Goal: Information Seeking & Learning: Learn about a topic

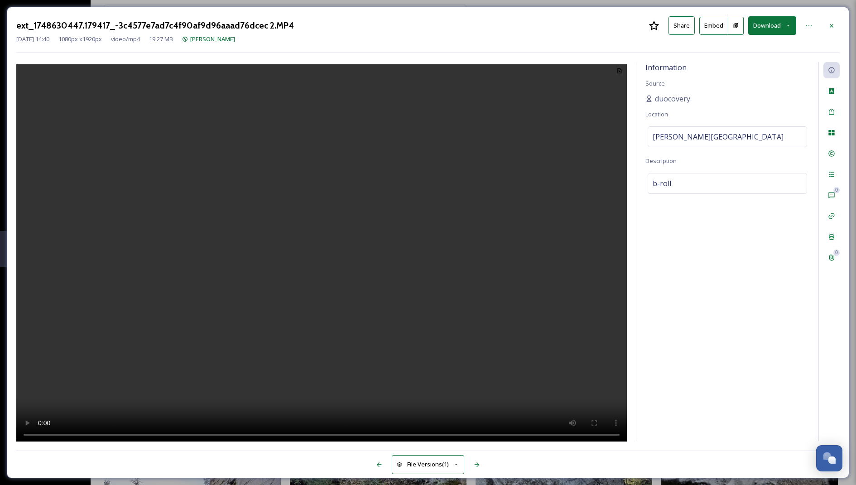
scroll to position [3541, 0]
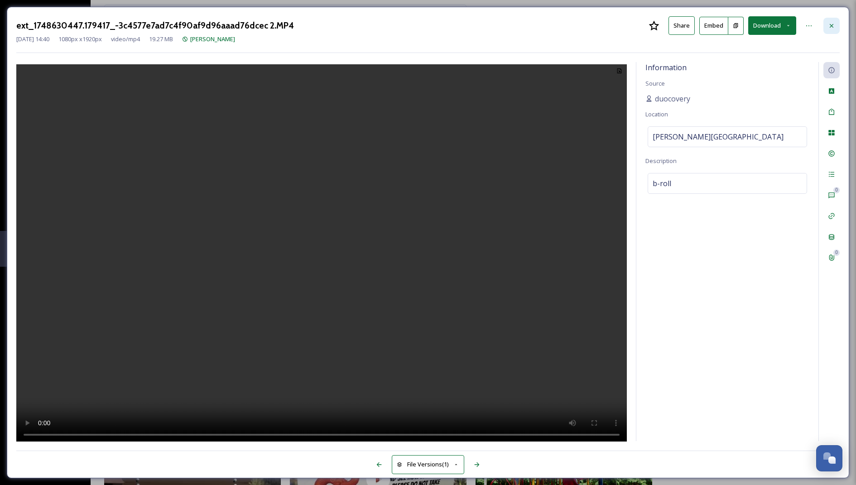
click at [831, 24] on icon at bounding box center [832, 26] width 4 height 4
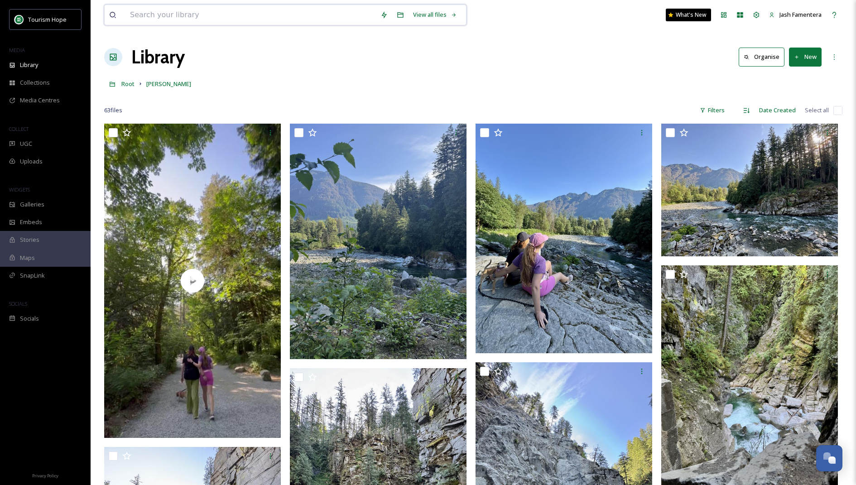
click at [248, 20] on input at bounding box center [250, 15] width 250 height 20
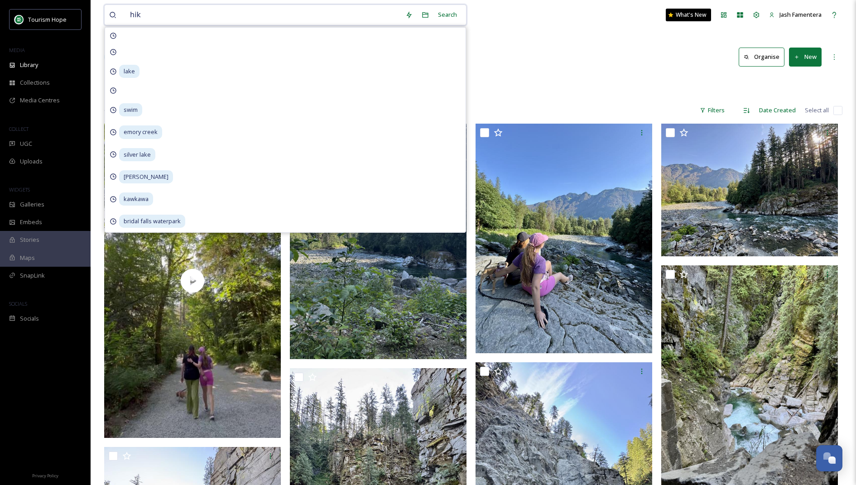
type input "hike"
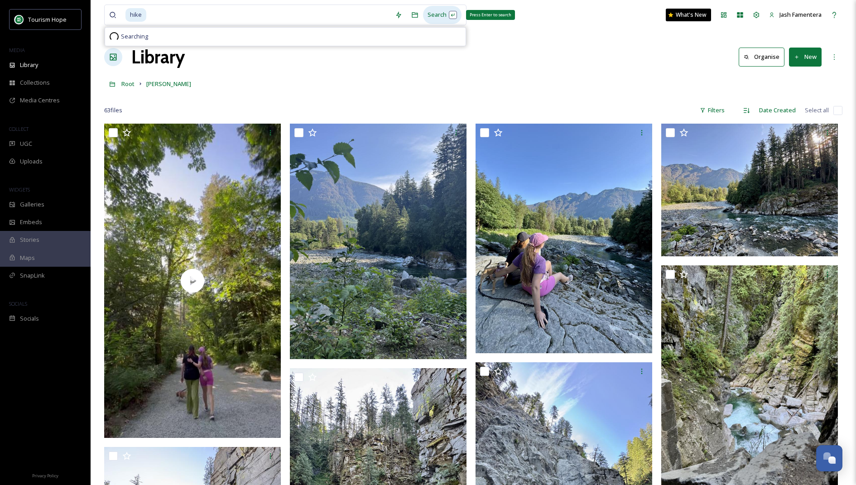
click at [446, 7] on div "Search Press Enter to search" at bounding box center [442, 15] width 38 height 18
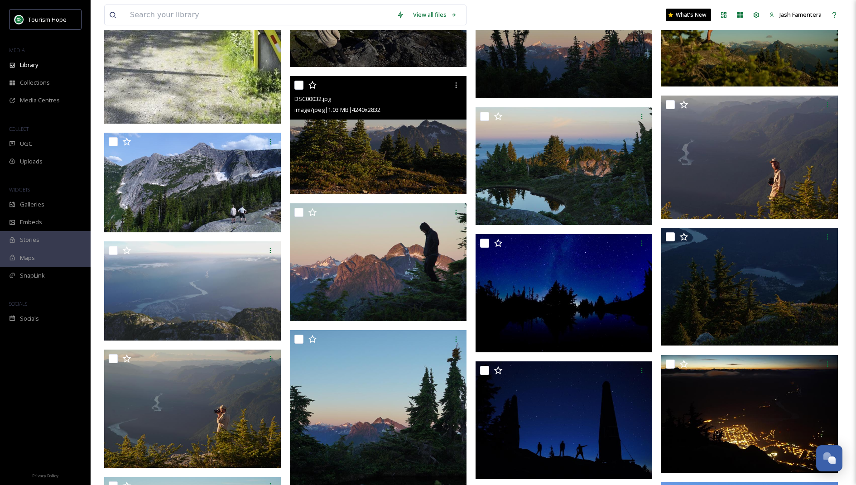
scroll to position [3210, 0]
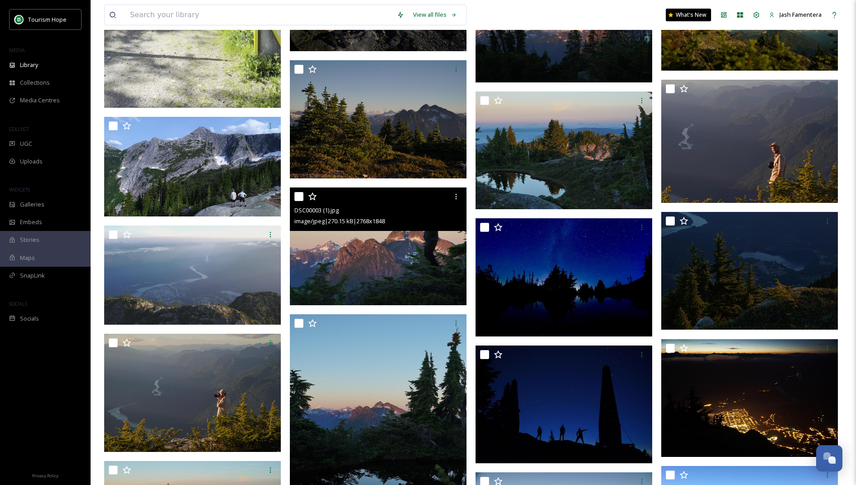
click at [371, 239] on img at bounding box center [378, 247] width 177 height 118
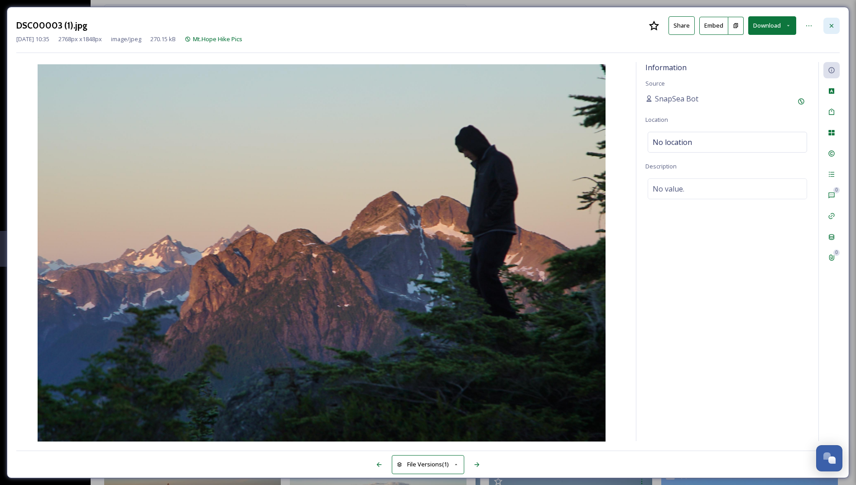
click at [827, 29] on div at bounding box center [831, 26] width 16 height 16
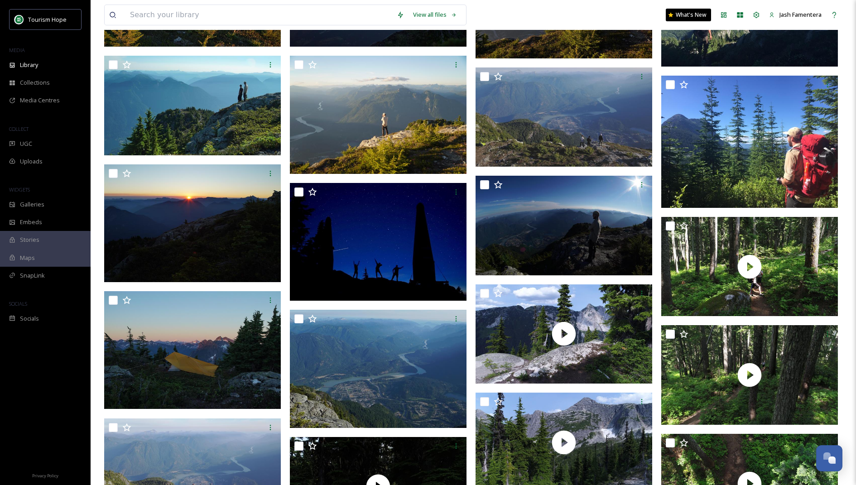
scroll to position [3743, 0]
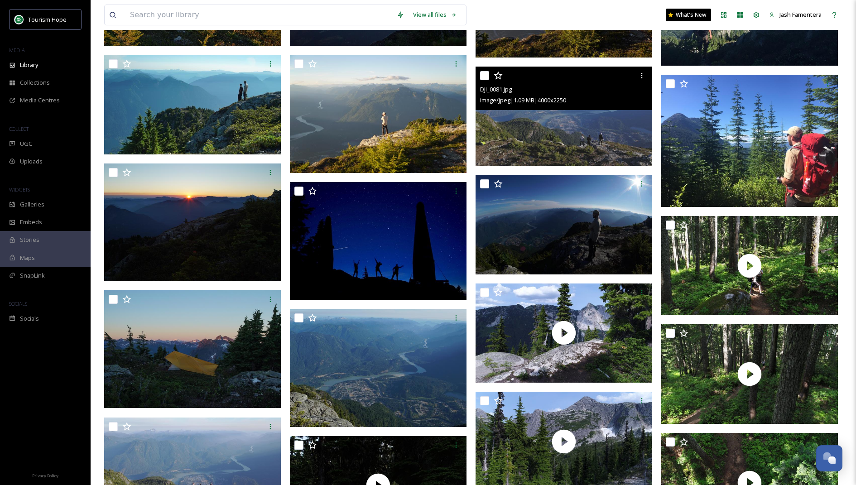
click at [543, 138] on img at bounding box center [564, 117] width 177 height 100
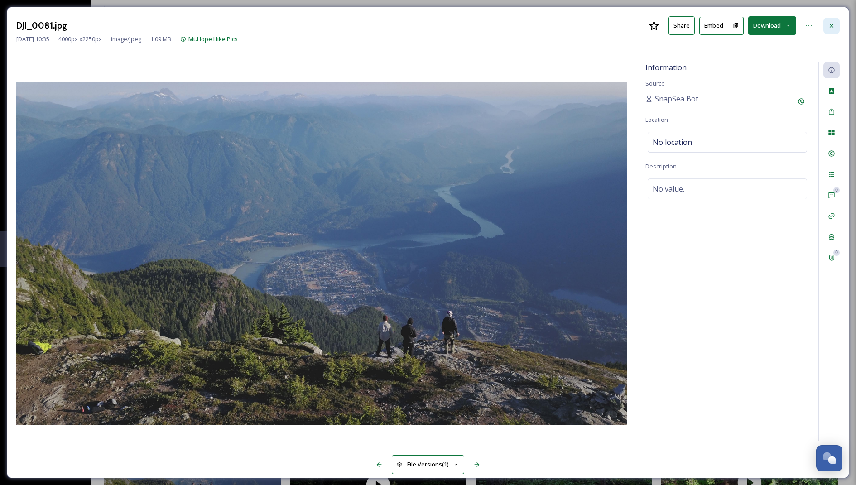
click at [834, 20] on div at bounding box center [831, 26] width 16 height 16
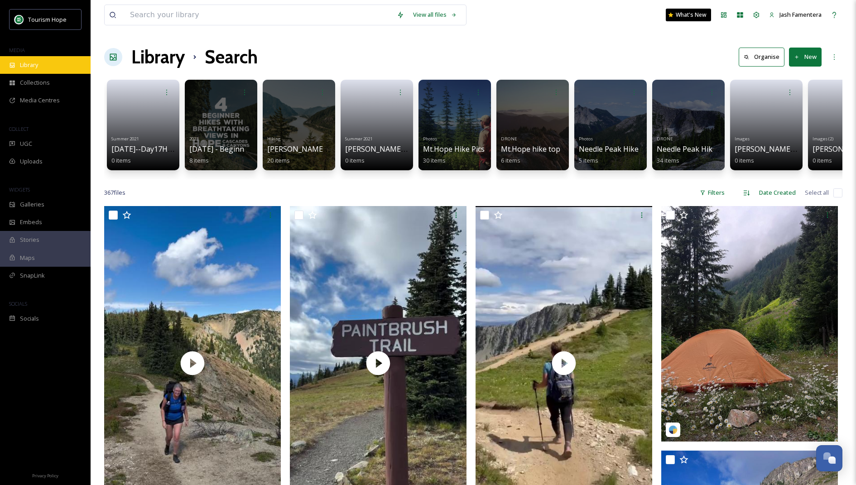
click at [67, 65] on div "Library" at bounding box center [45, 65] width 91 height 18
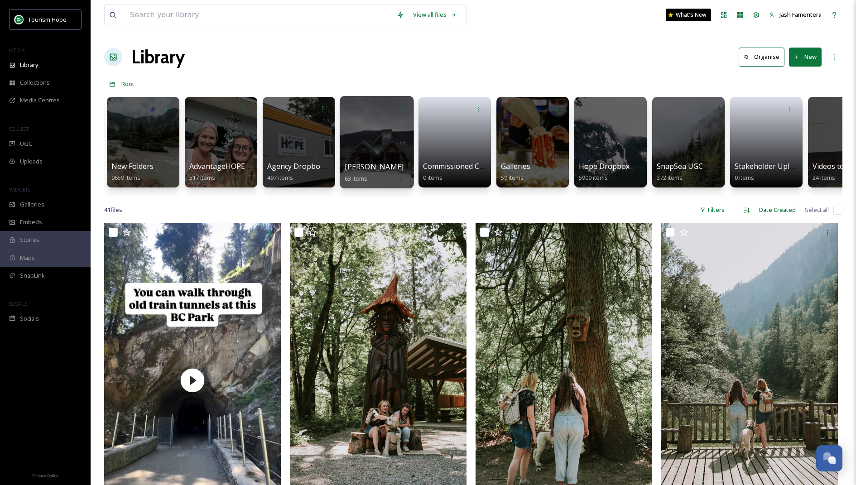
click at [381, 133] on div at bounding box center [377, 142] width 74 height 92
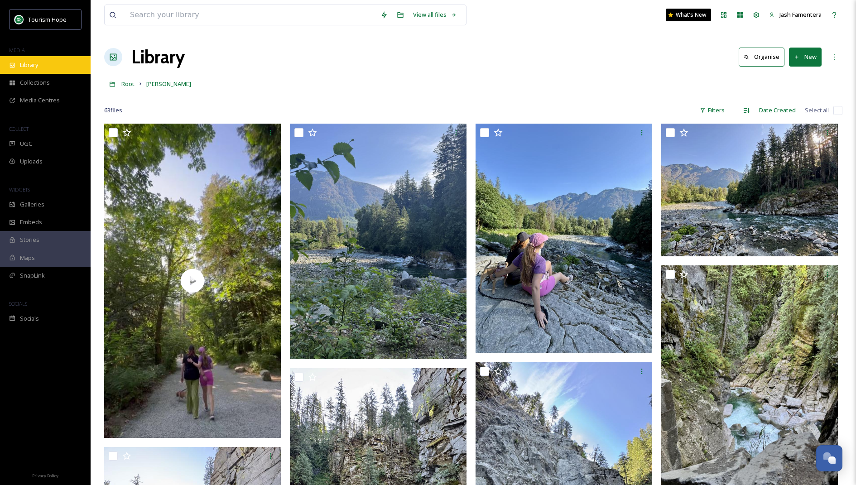
click at [28, 70] on div "Library" at bounding box center [45, 65] width 91 height 18
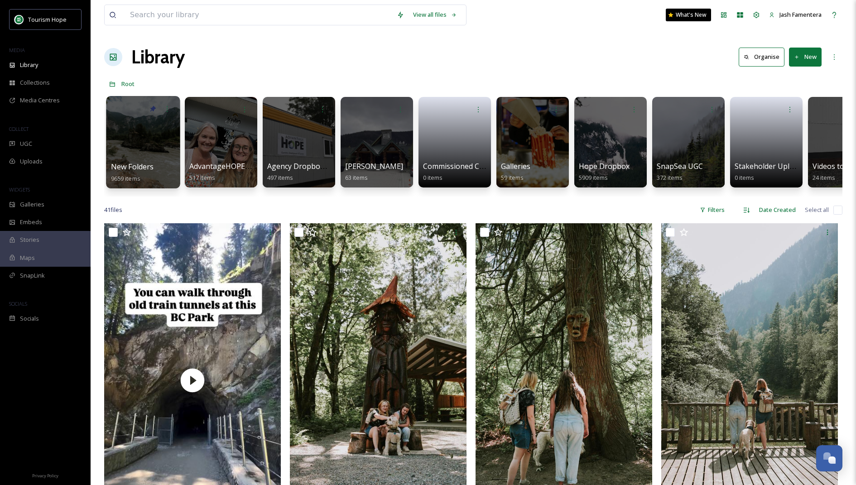
click at [130, 115] on div at bounding box center [143, 109] width 65 height 17
click at [162, 149] on div at bounding box center [143, 142] width 74 height 92
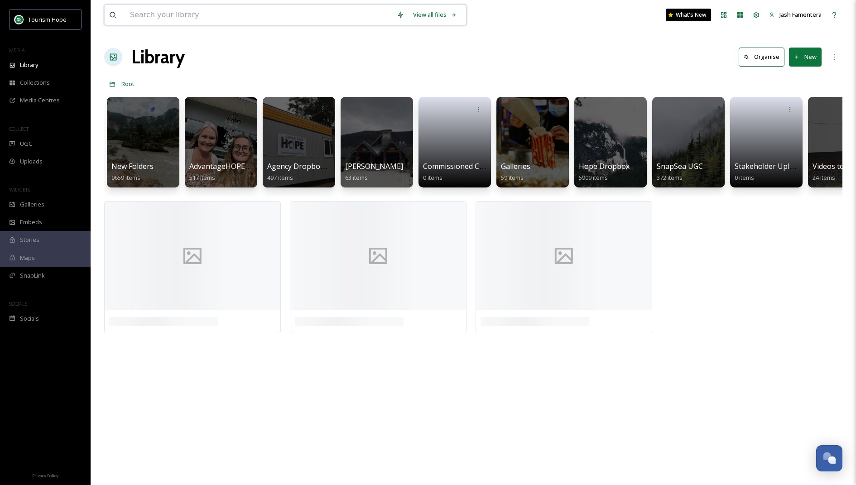
click at [180, 20] on input at bounding box center [258, 15] width 267 height 20
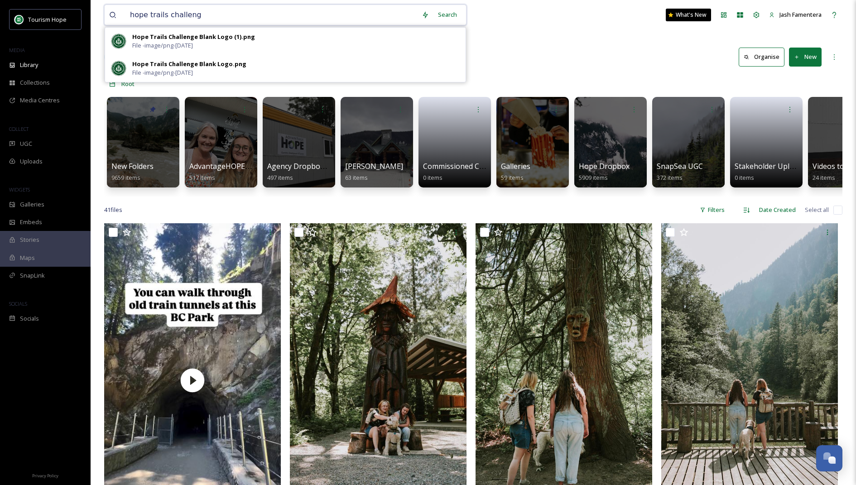
type input "hope trails challenge"
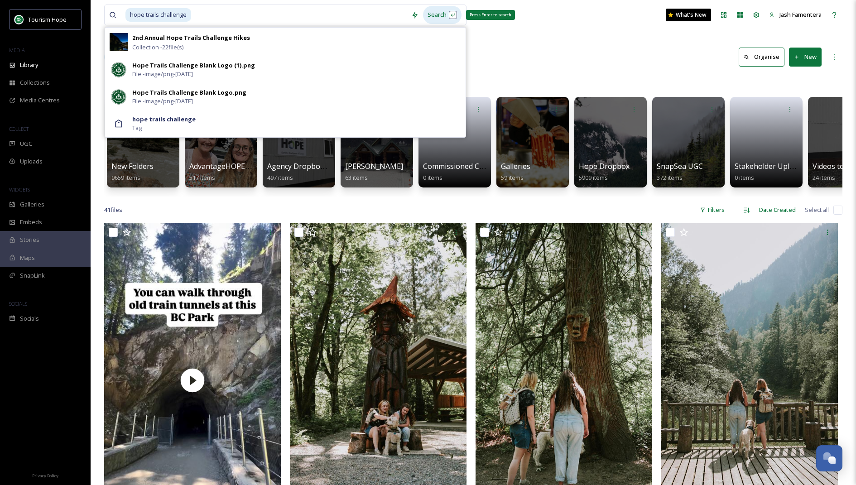
click at [438, 10] on div "Search Press Enter to search" at bounding box center [442, 15] width 38 height 18
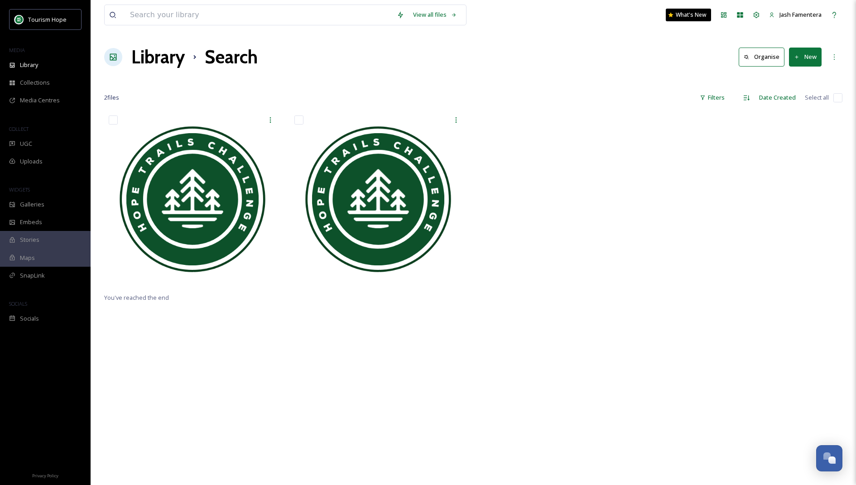
click at [207, 4] on div "View all files What's New Jash Famentera" at bounding box center [473, 15] width 738 height 30
click at [206, 24] on div at bounding box center [258, 15] width 267 height 20
click at [199, 20] on input at bounding box center [258, 15] width 267 height 20
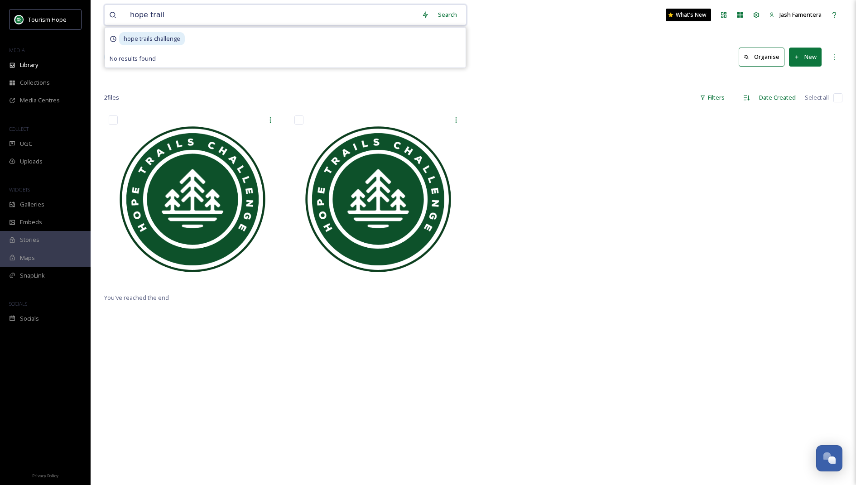
type input "hope trails"
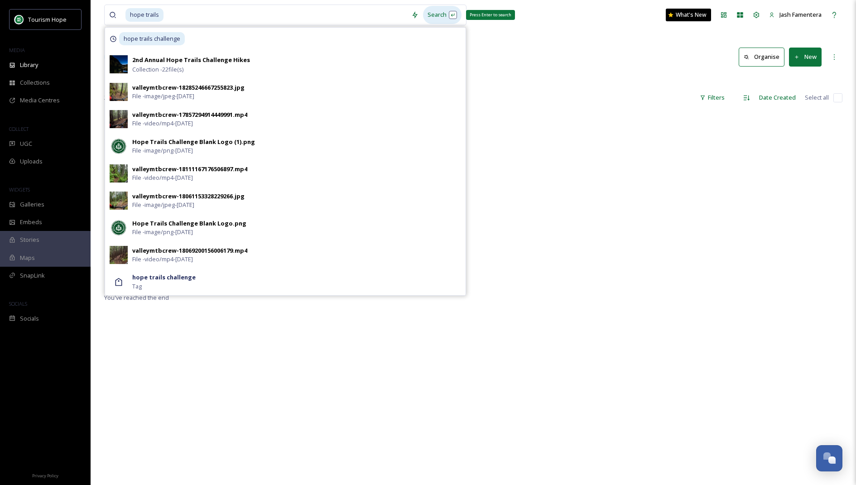
click at [452, 14] on div "Search Press Enter to search" at bounding box center [442, 15] width 38 height 18
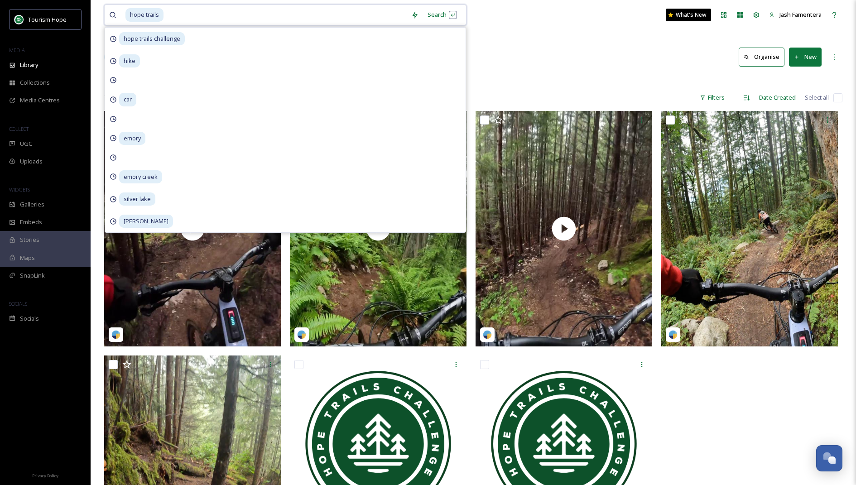
click at [349, 18] on input at bounding box center [285, 15] width 242 height 20
type input "h"
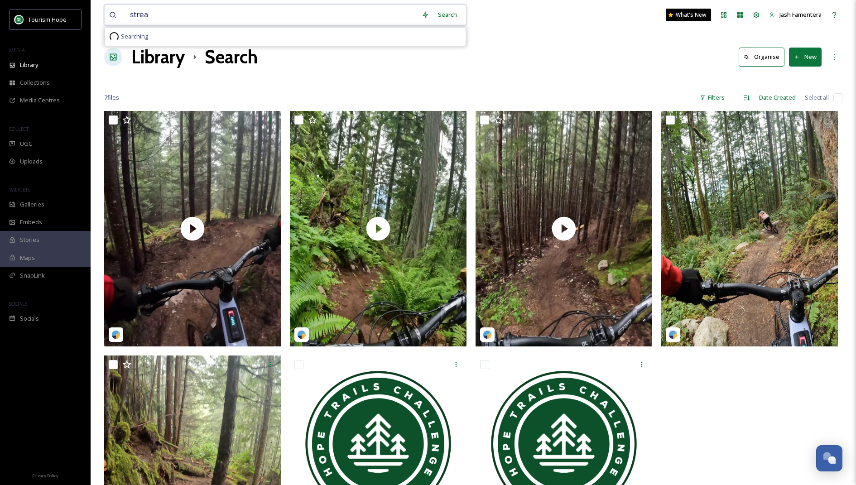
type input "stream"
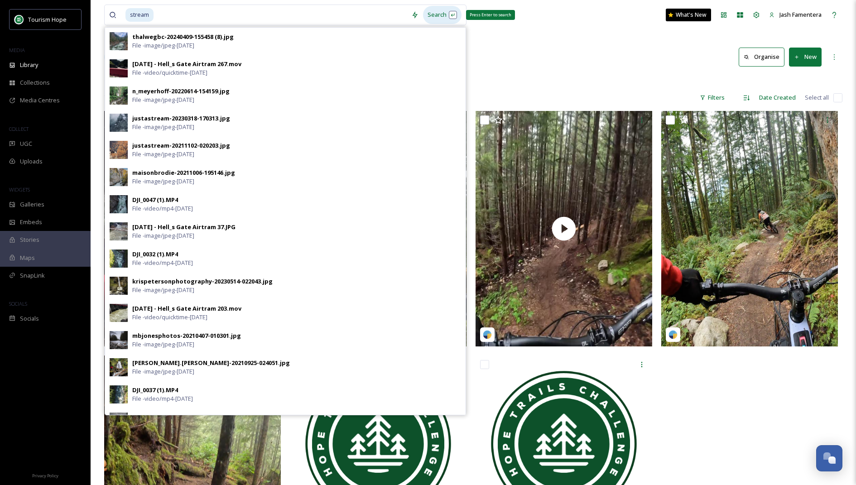
click at [441, 14] on div "Search Press Enter to search" at bounding box center [442, 15] width 38 height 18
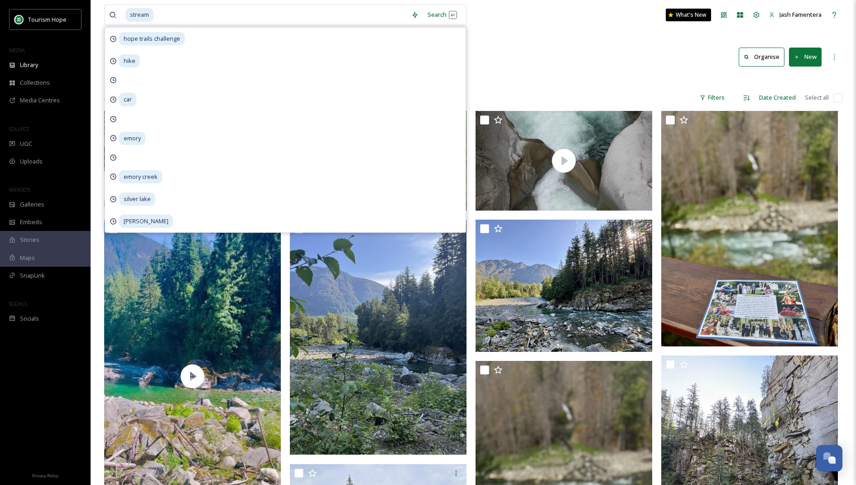
click at [561, 96] on div "209 file s Filters Date Created Select all" at bounding box center [473, 98] width 738 height 18
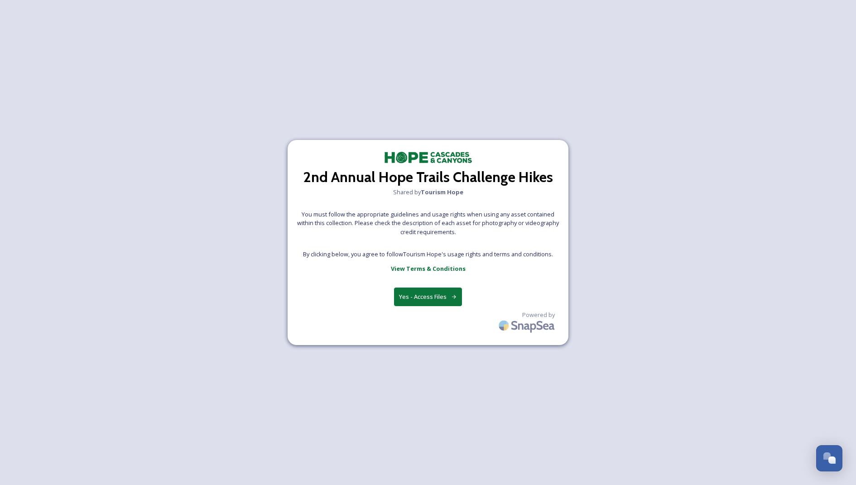
click at [432, 288] on button "Yes - Access Files" at bounding box center [428, 297] width 68 height 19
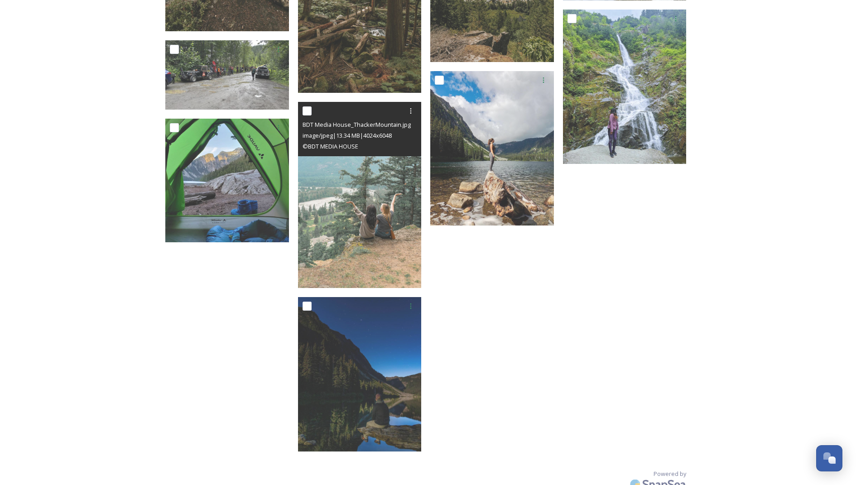
scroll to position [852, 0]
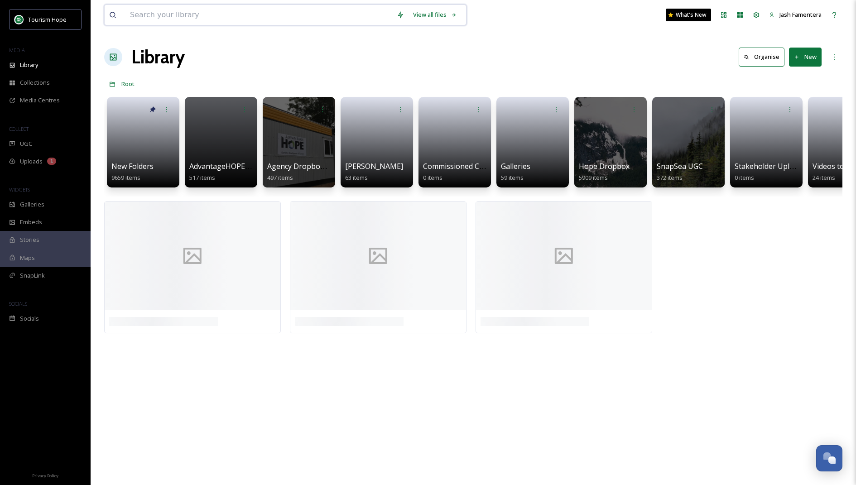
click at [278, 15] on input at bounding box center [258, 15] width 267 height 20
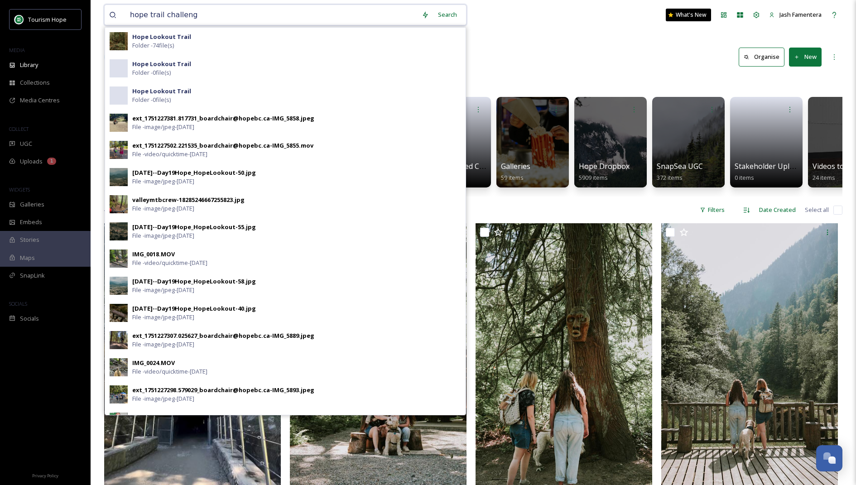
type input "hope trail challenge"
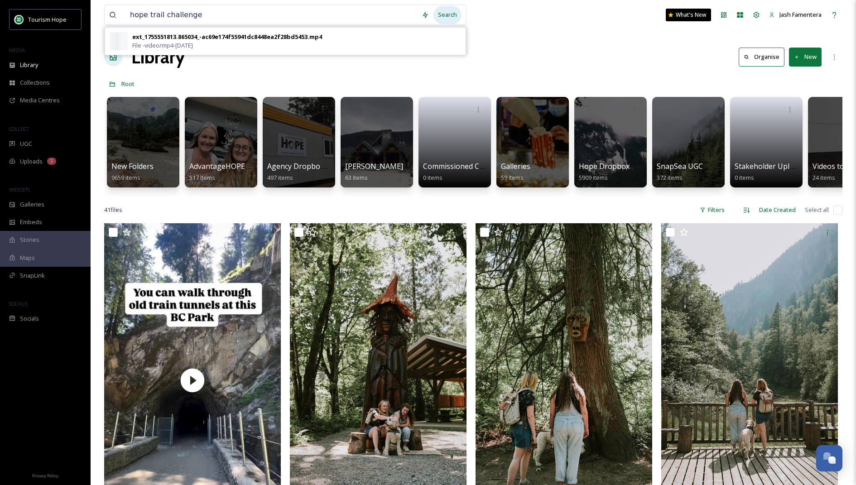
click at [446, 18] on div "Search" at bounding box center [447, 15] width 28 height 18
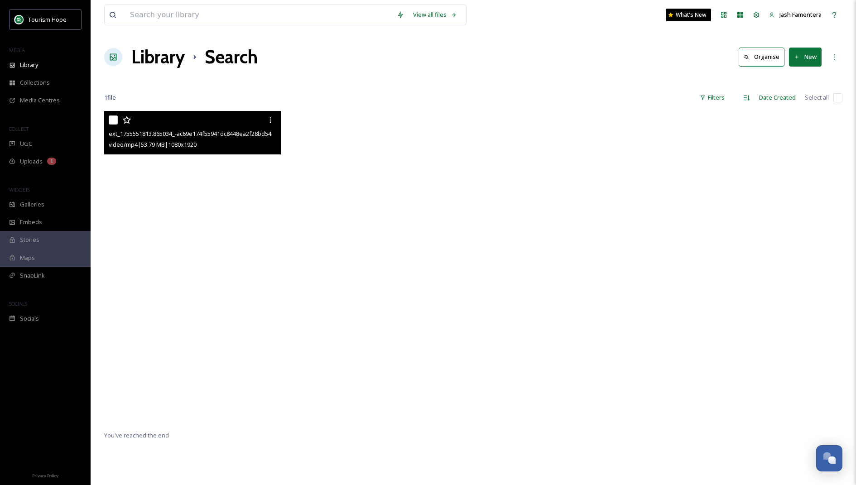
click at [211, 240] on video "ext_1755551813.865034_-ac69e174f55941dc8448ea2f28bd5453.mp4" at bounding box center [192, 268] width 177 height 314
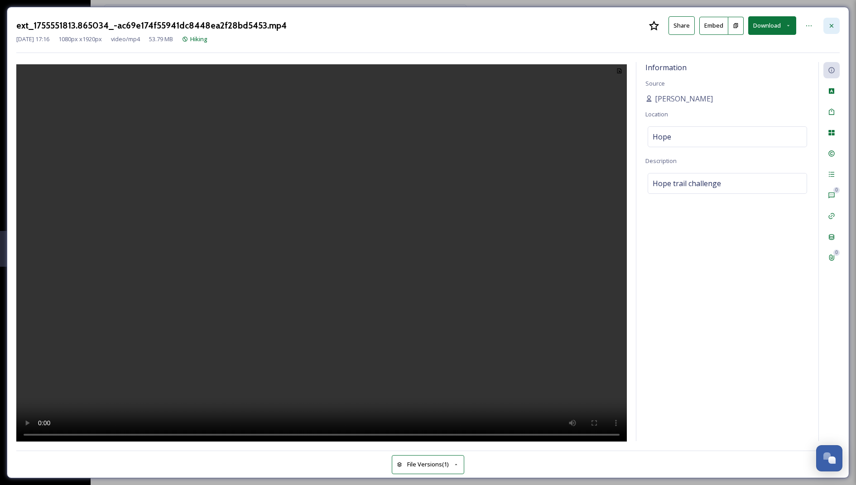
click at [830, 21] on div at bounding box center [831, 26] width 16 height 16
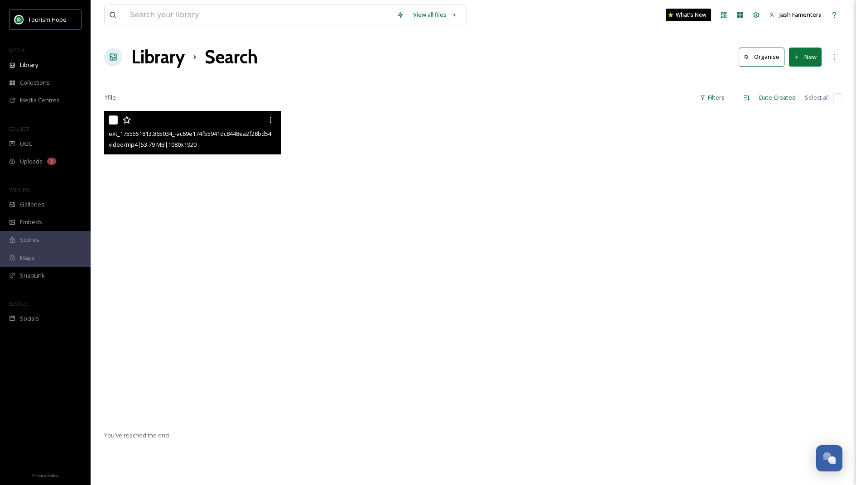
click at [172, 247] on video "ext_1755551813.865034_-ac69e174f55941dc8448ea2f28bd5453.mp4" at bounding box center [192, 268] width 177 height 314
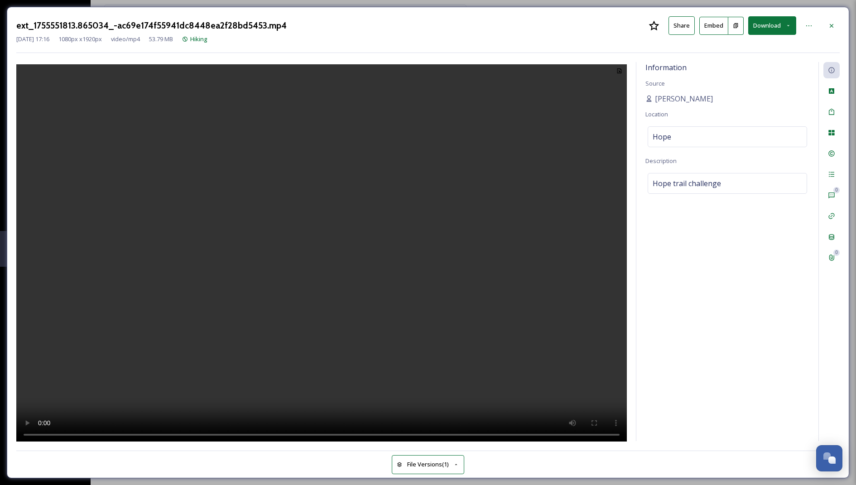
click at [293, 170] on video at bounding box center [321, 254] width 611 height 380
click at [288, 207] on video at bounding box center [321, 254] width 611 height 380
